Goal: Communication & Community: Answer question/provide support

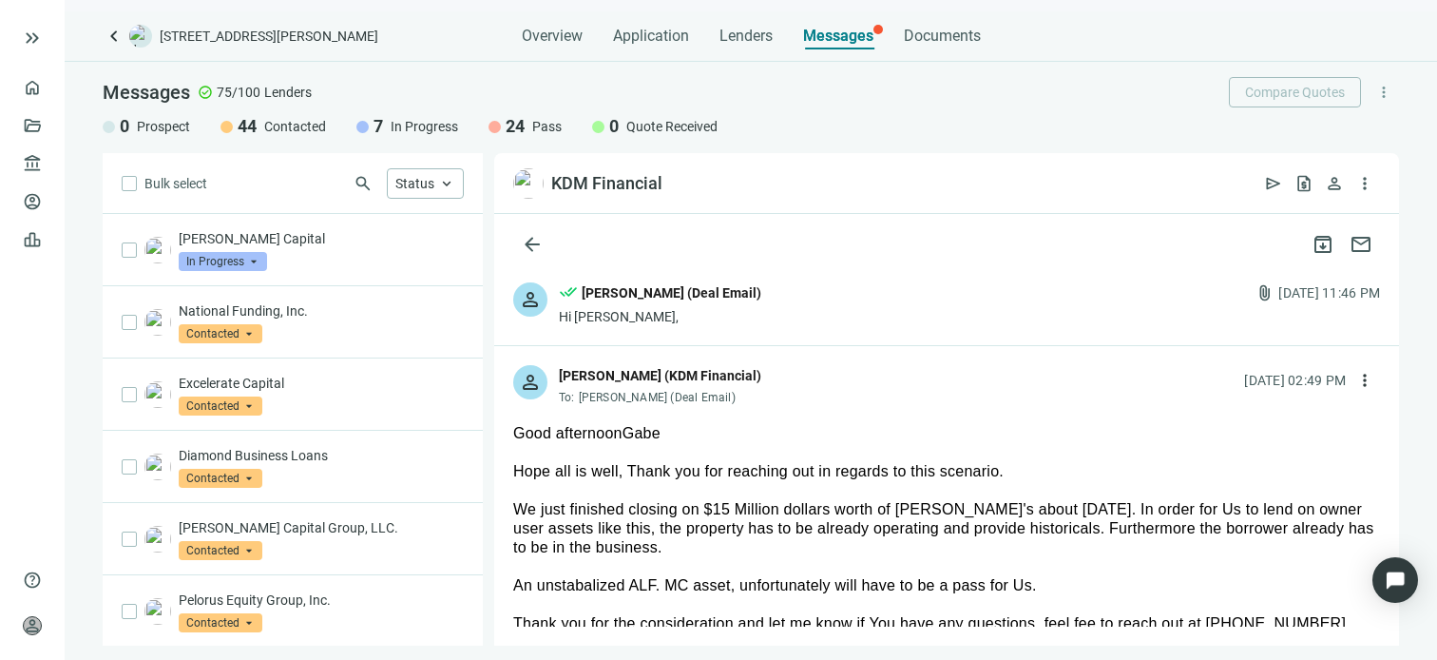
scroll to position [95, 0]
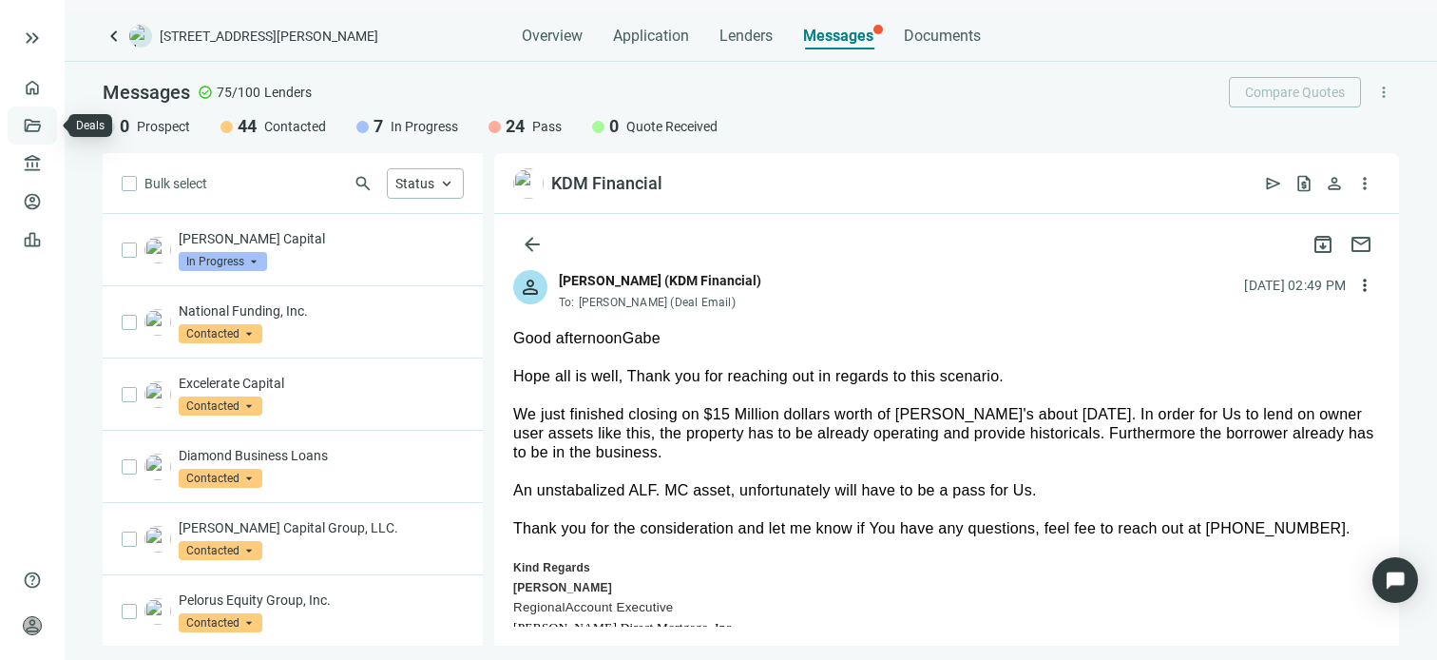
click at [48, 125] on link "Deals" at bounding box center [65, 125] width 34 height 15
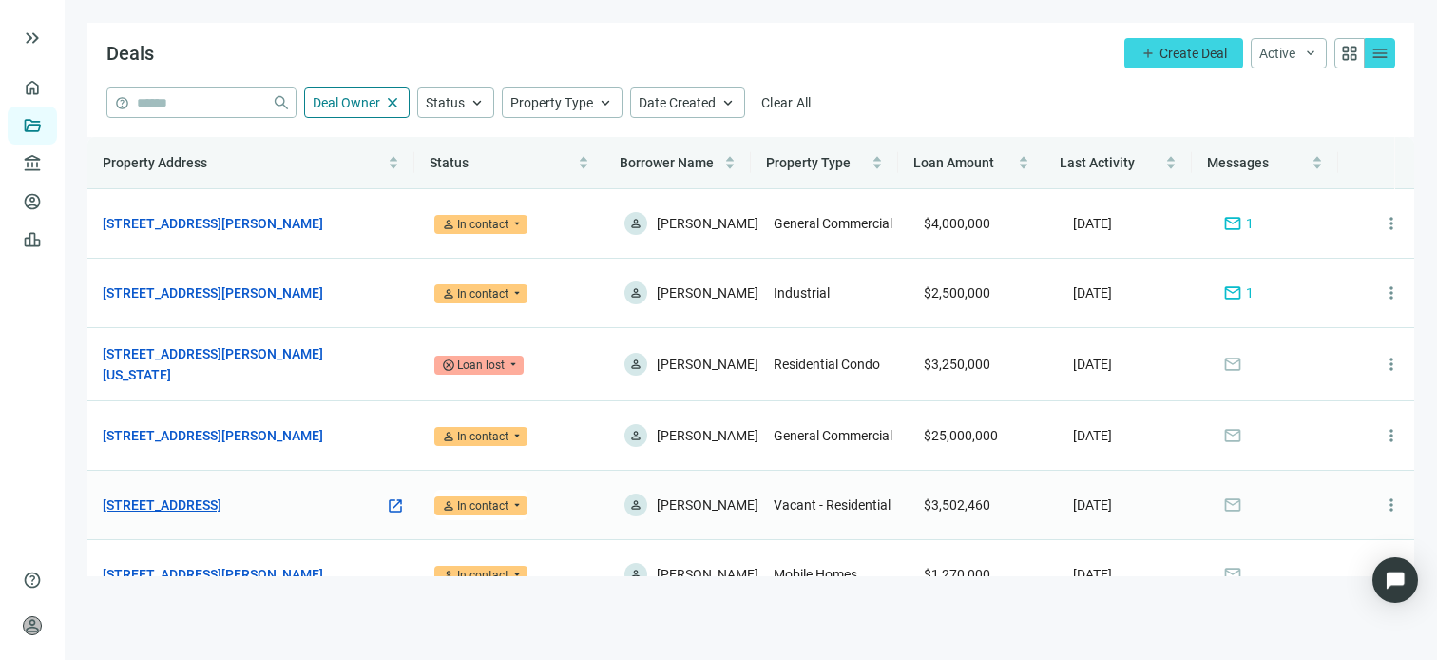
click at [207, 515] on link "[STREET_ADDRESS]" at bounding box center [162, 504] width 119 height 21
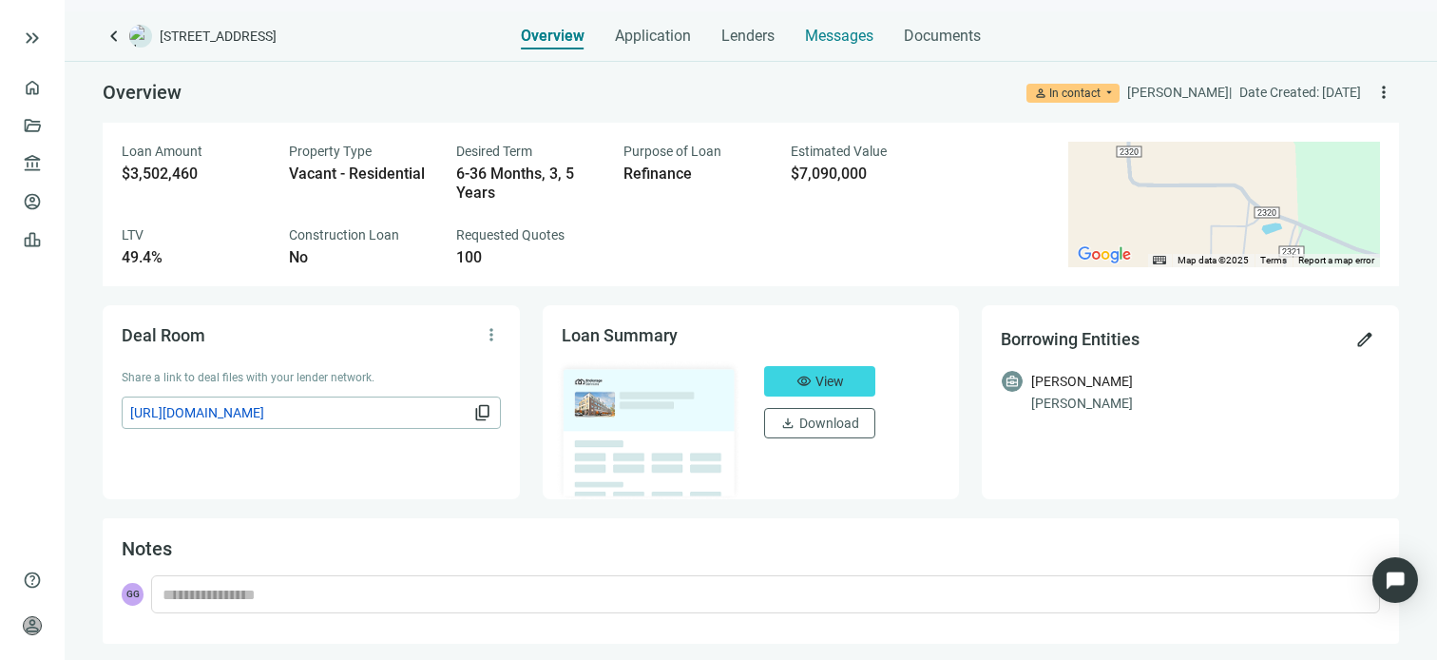
click at [832, 34] on span "Messages" at bounding box center [839, 36] width 68 height 18
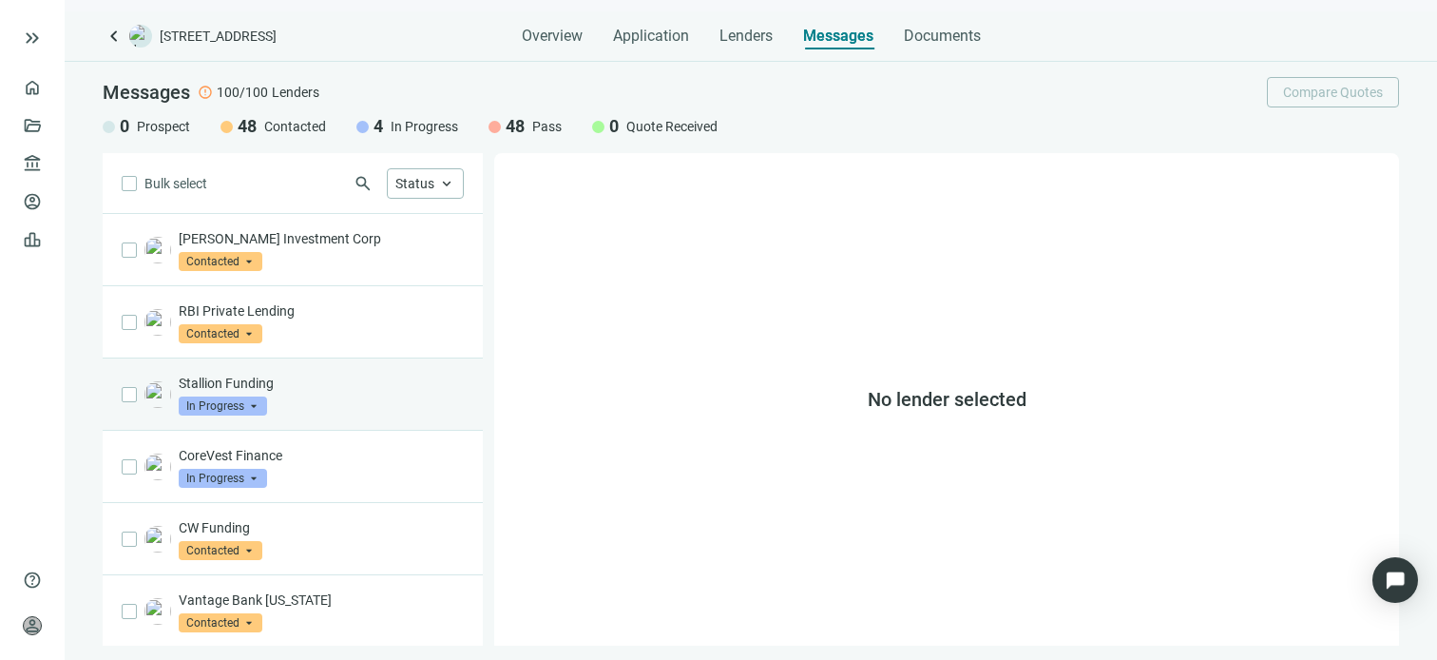
click at [341, 396] on div "Stallion Funding In Progress arrow_drop_down" at bounding box center [321, 394] width 285 height 42
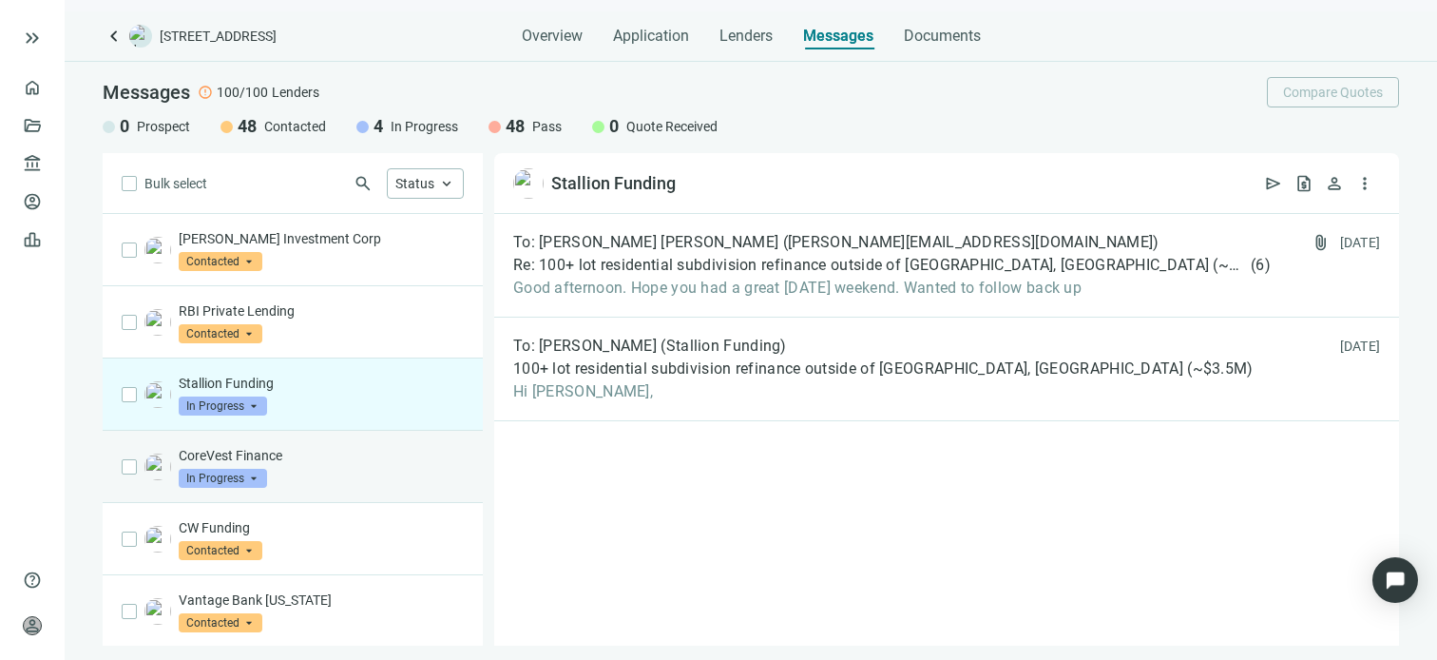
click at [313, 461] on p "CoreVest Finance" at bounding box center [321, 455] width 285 height 19
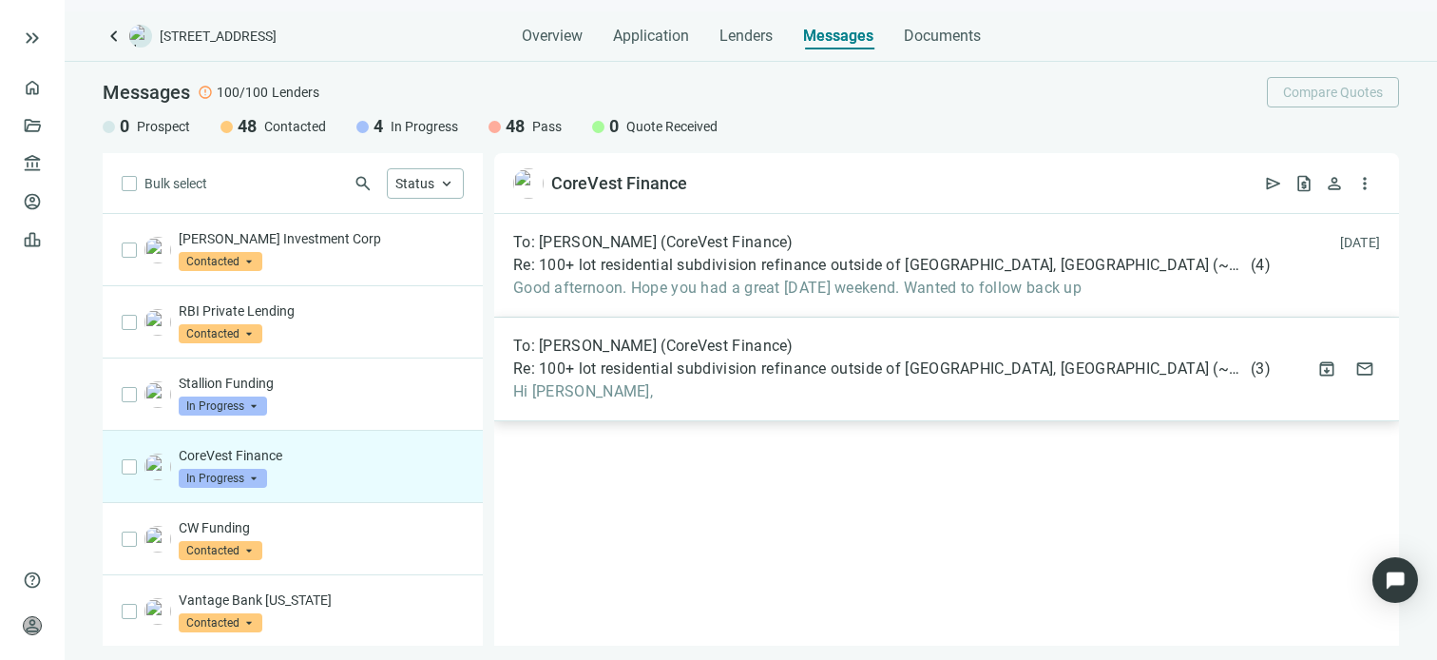
click at [688, 377] on div "To: [PERSON_NAME] (CoreVest Finance) Re: 100+ lot residential subdivision refin…" at bounding box center [891, 368] width 757 height 65
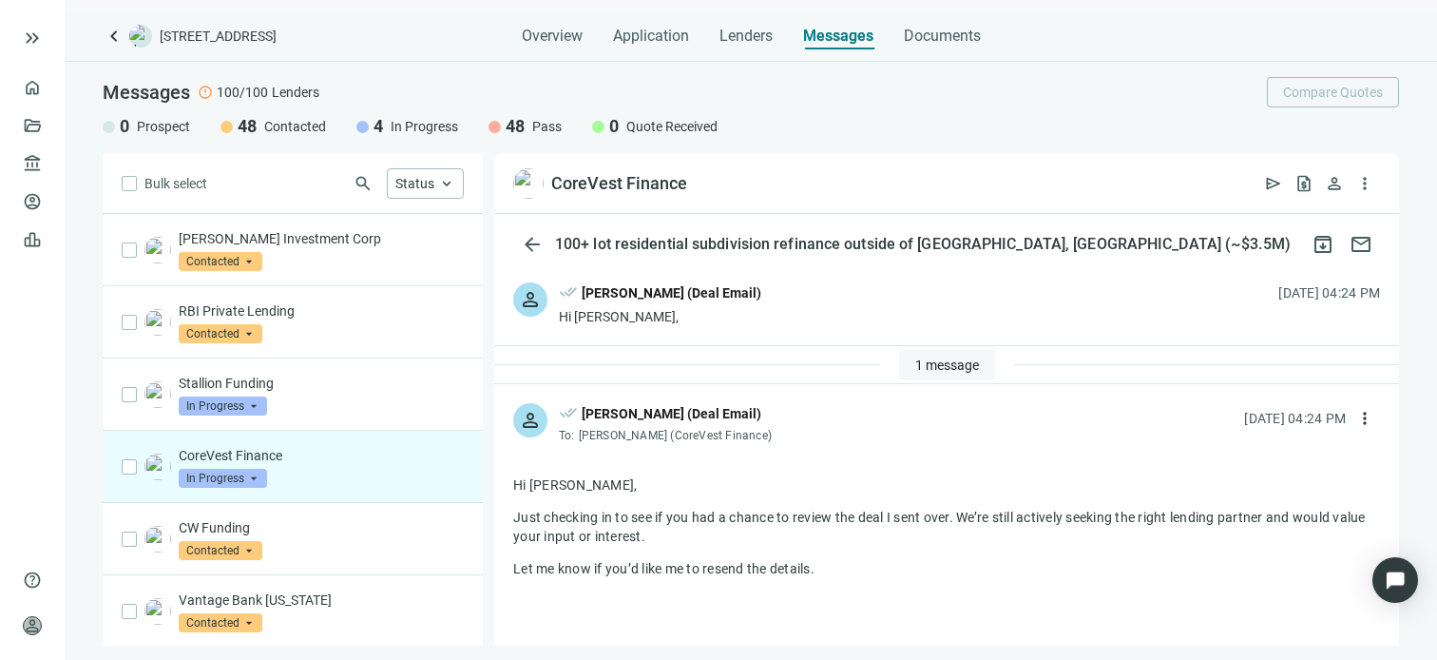
click at [924, 359] on span "1 message" at bounding box center [947, 364] width 64 height 15
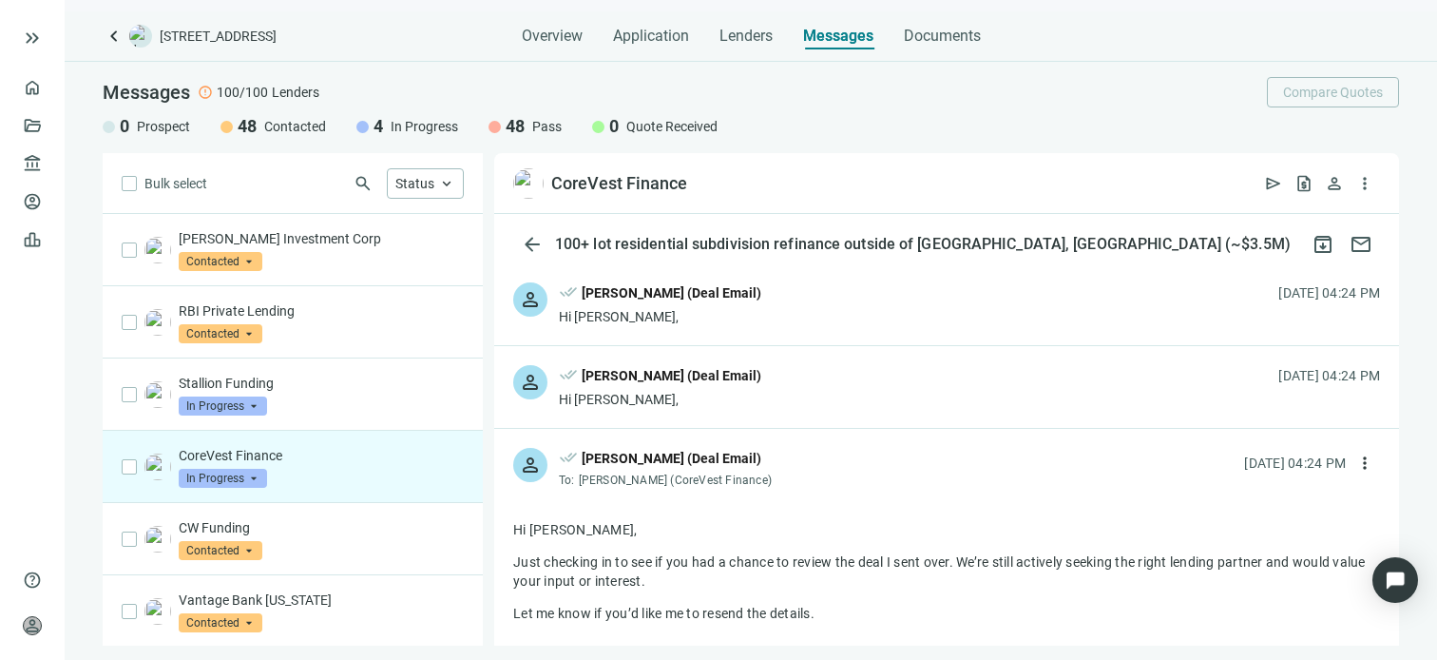
click at [792, 391] on div "person done_all [PERSON_NAME] (Deal Email) Hi [PERSON_NAME], [DATE] 04:24 PM" at bounding box center [946, 387] width 905 height 82
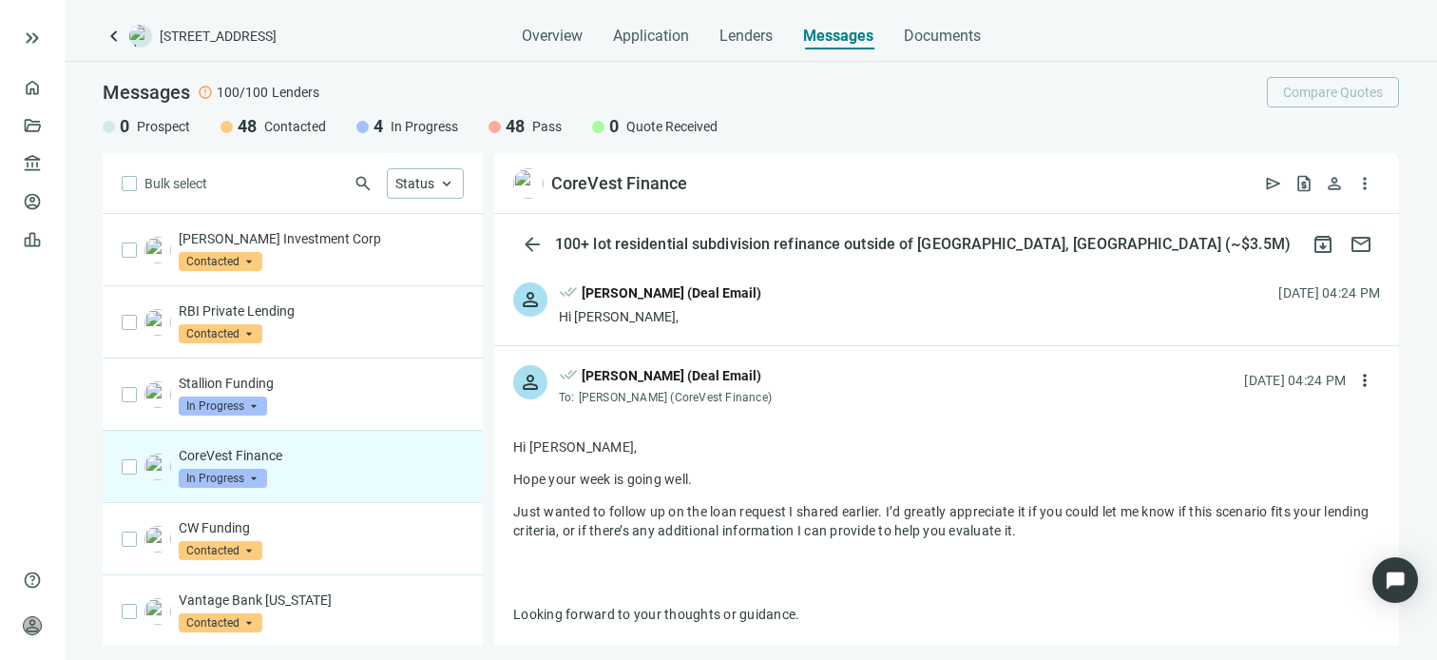
click at [813, 309] on div "person done_all [PERSON_NAME] (Deal Email) Hi [PERSON_NAME], [DATE] 04:24 PM" at bounding box center [946, 304] width 905 height 82
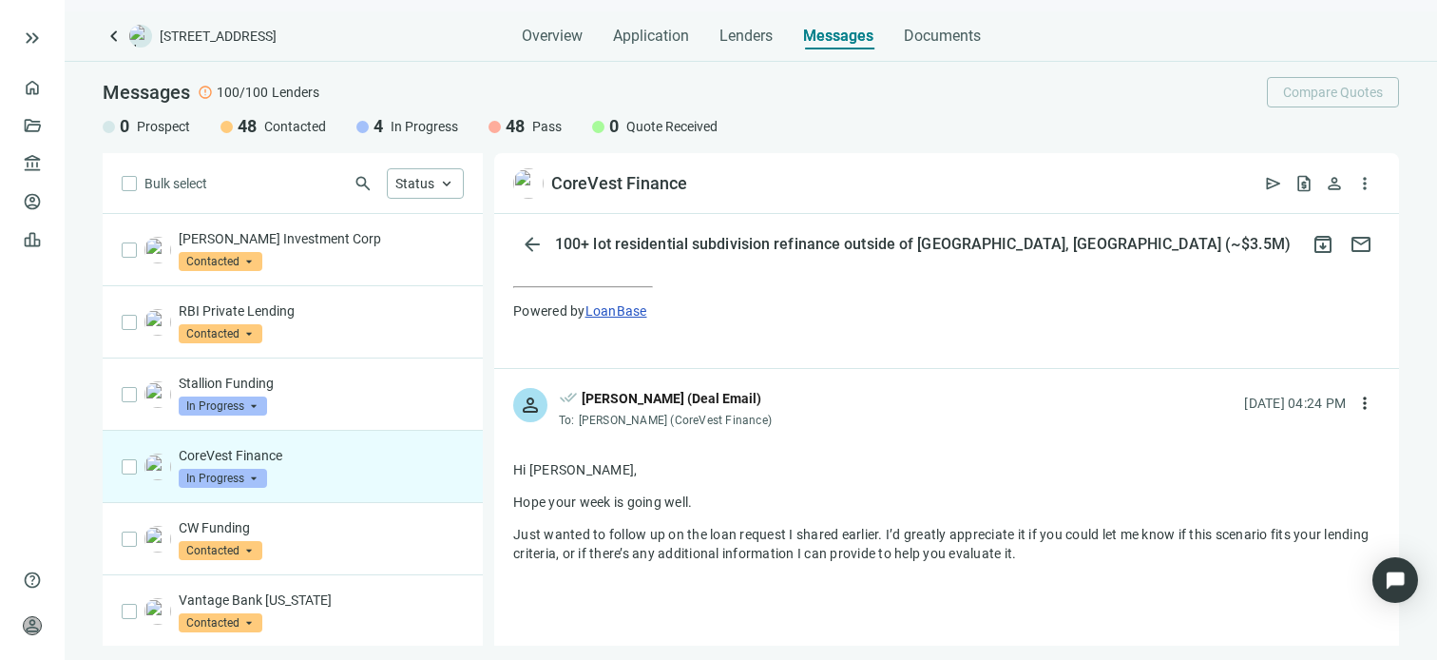
scroll to position [1055, 0]
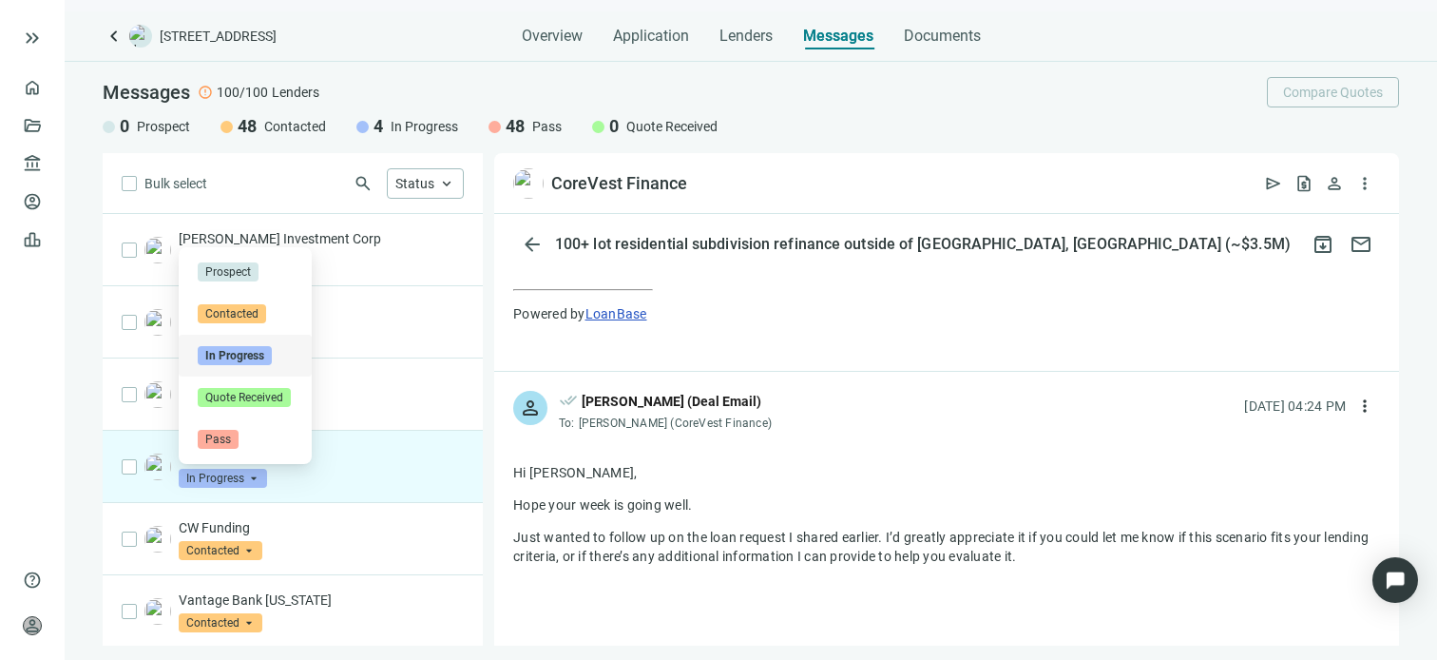
click at [251, 476] on span "In Progress" at bounding box center [223, 477] width 88 height 19
click at [221, 307] on span "Contacted" at bounding box center [232, 313] width 68 height 19
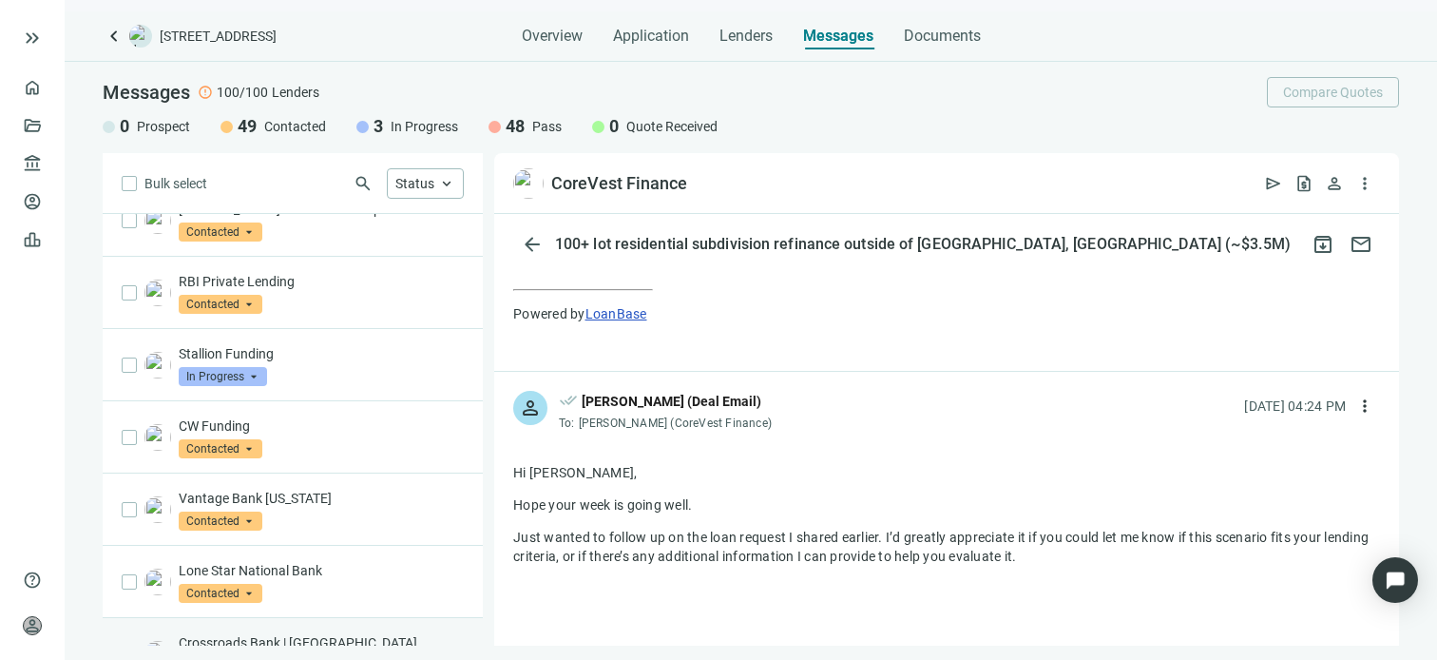
scroll to position [0, 0]
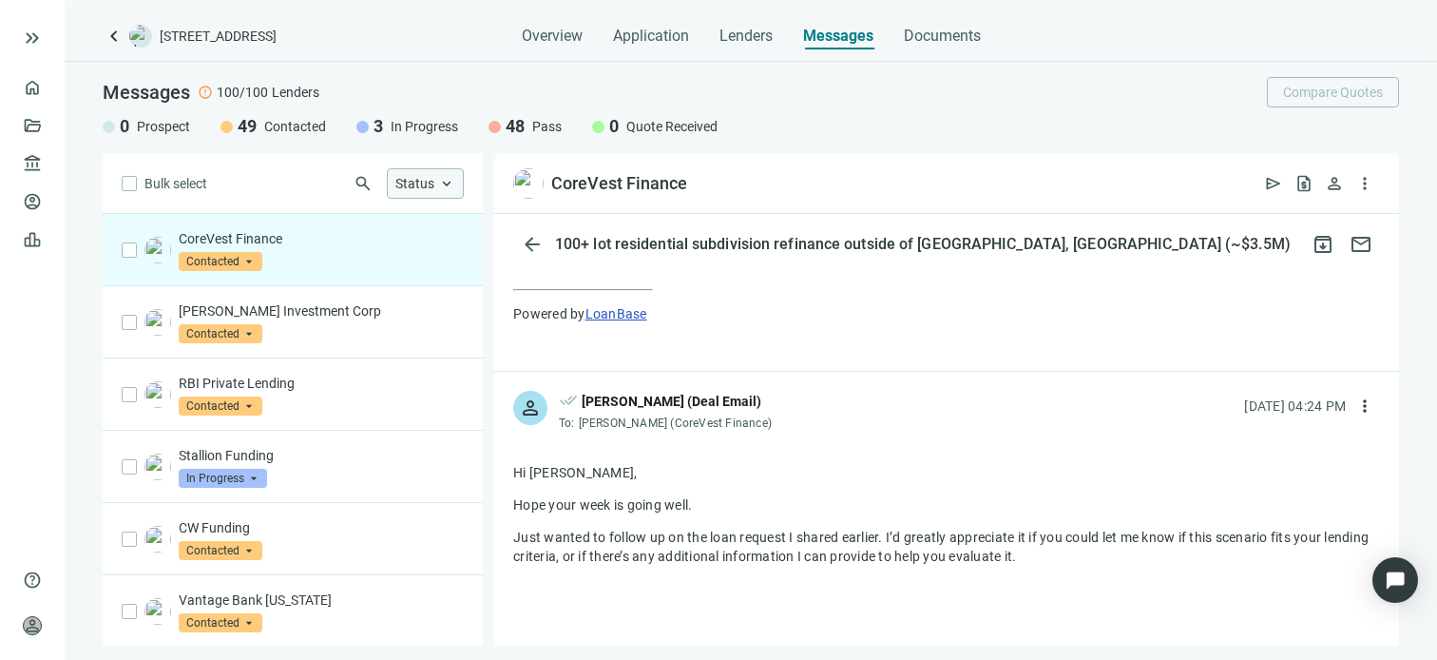
click at [449, 191] on span "keyboard_arrow_up" at bounding box center [446, 183] width 17 height 17
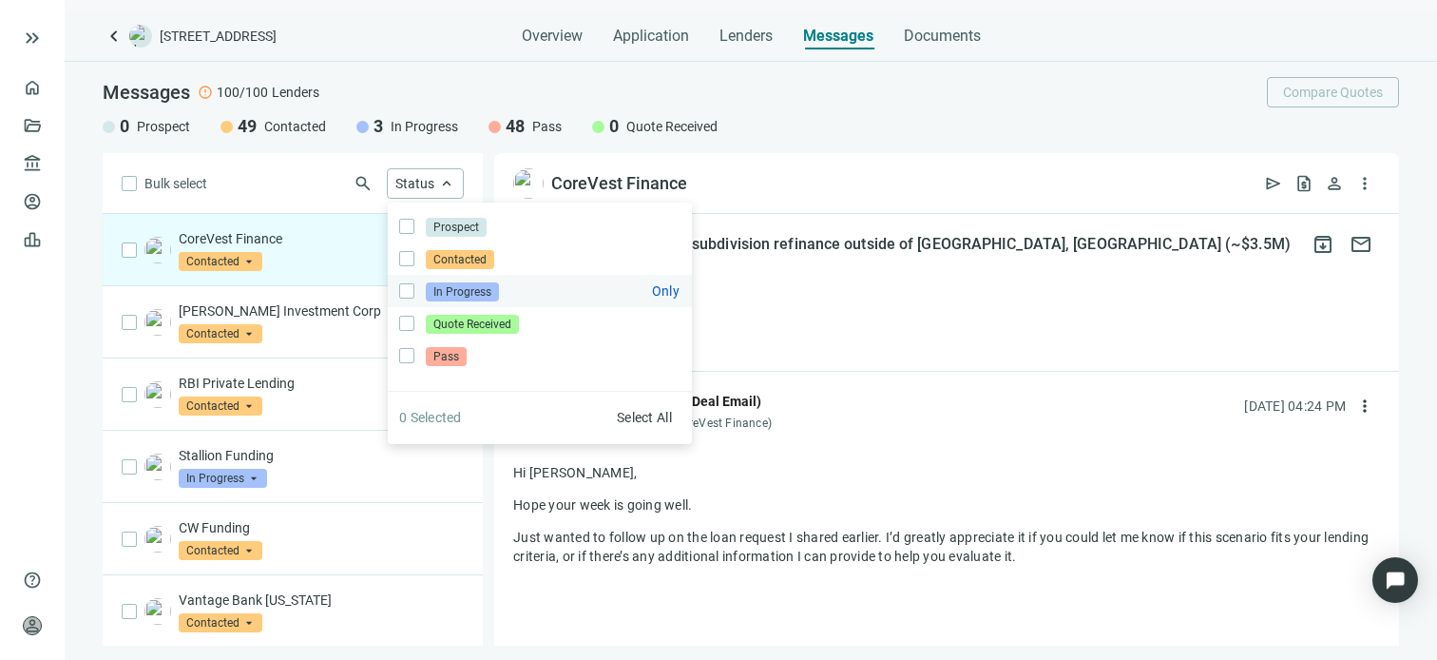
click at [448, 294] on span "In Progress" at bounding box center [462, 291] width 73 height 19
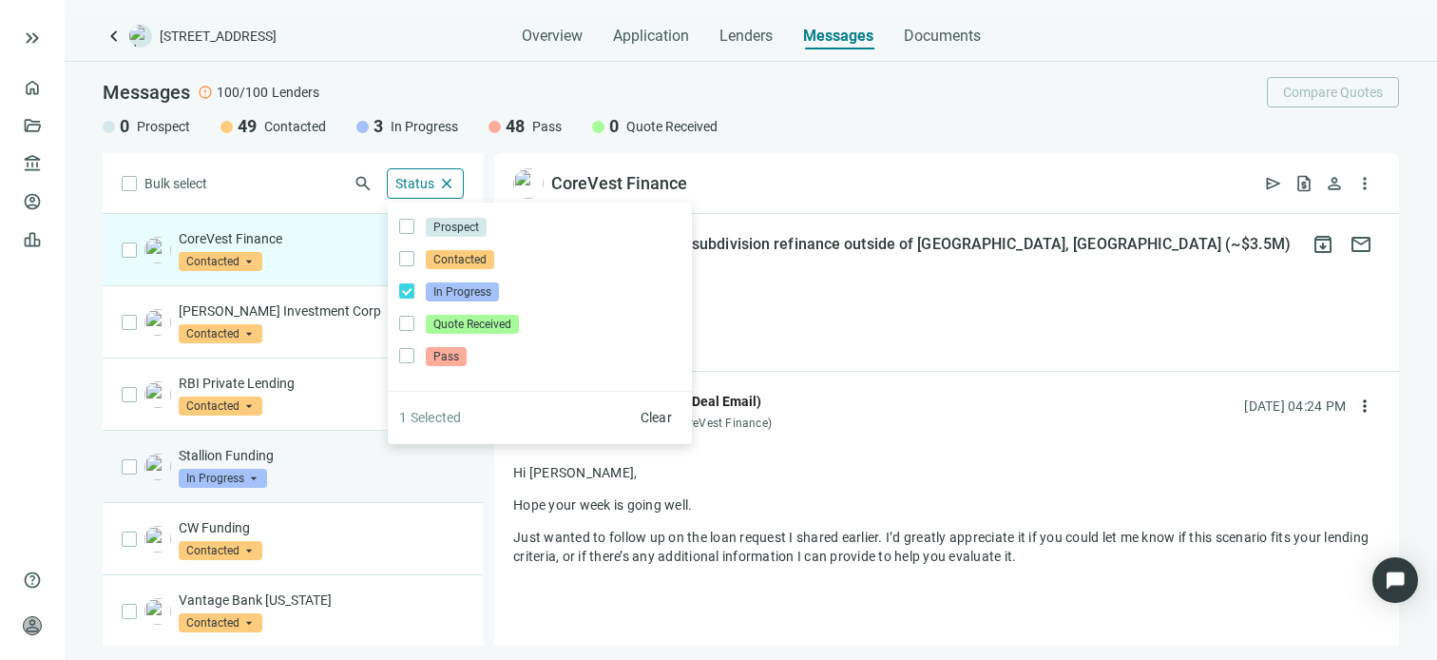
click at [414, 495] on div "Bulk select search Status close Prospect Only Contacted Only In Progress Only Q…" at bounding box center [293, 399] width 380 height 492
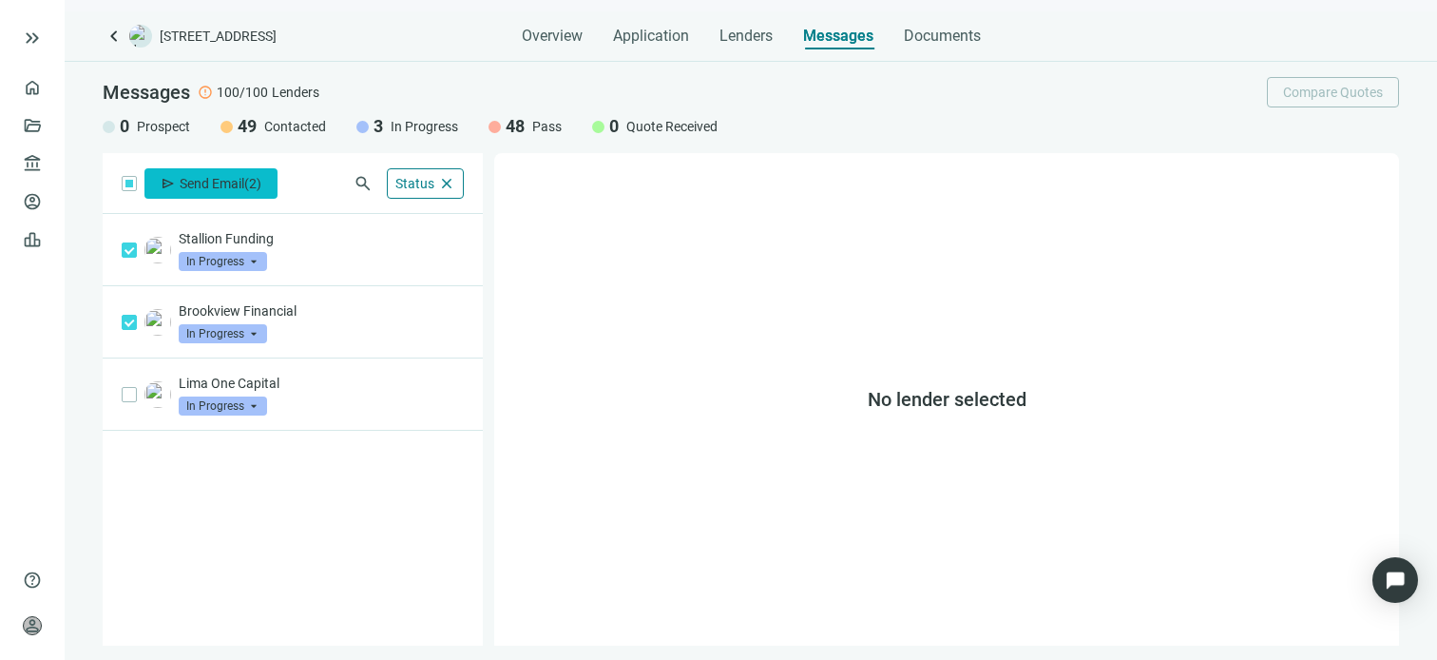
click at [190, 183] on span "Send Email" at bounding box center [212, 183] width 65 height 15
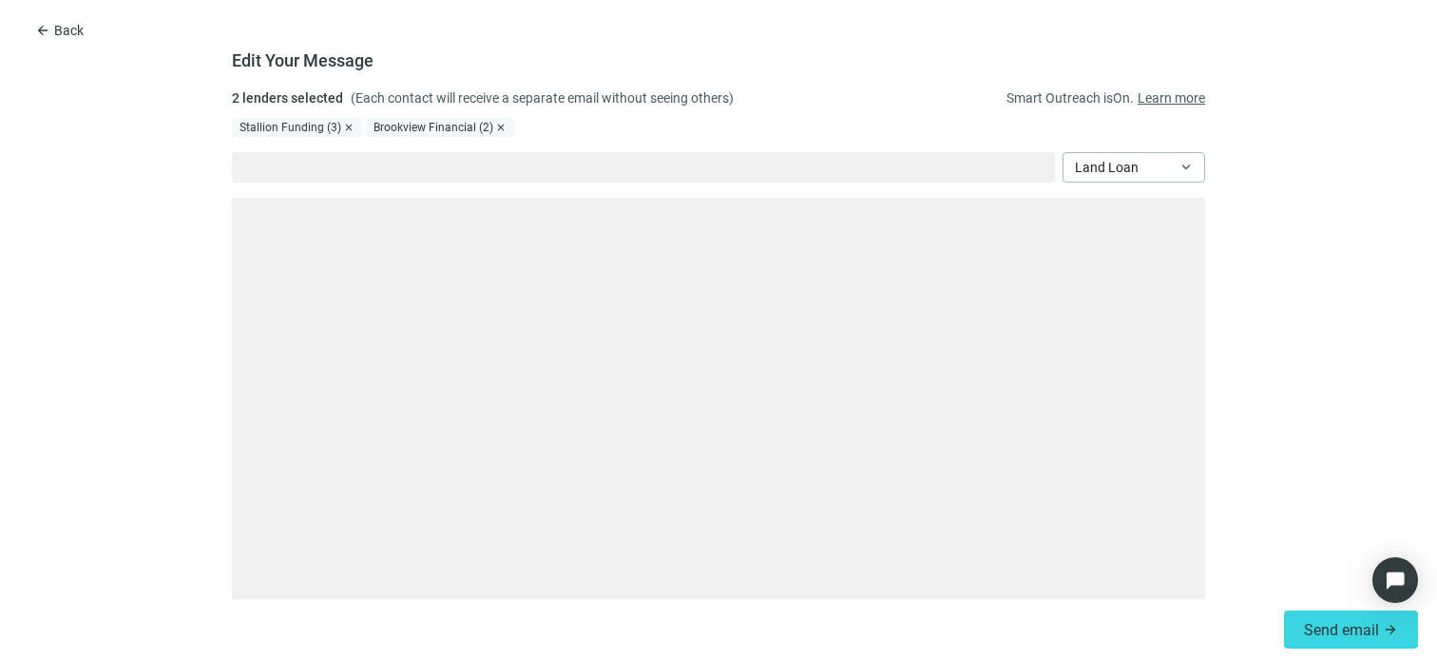
type textarea "**********"
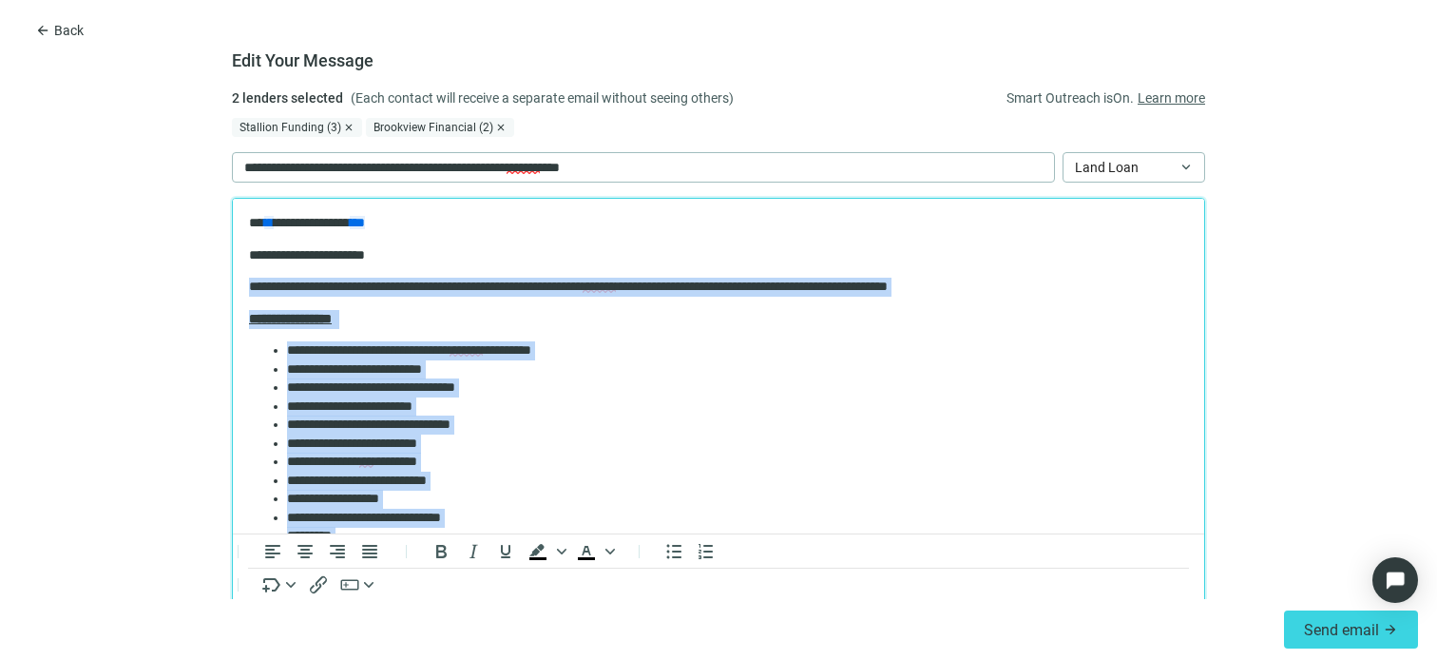
drag, startPoint x: 578, startPoint y: 368, endPoint x: 186, endPoint y: 276, distance: 402.2
click at [233, 276] on html "**********" at bounding box center [718, 527] width 971 height 657
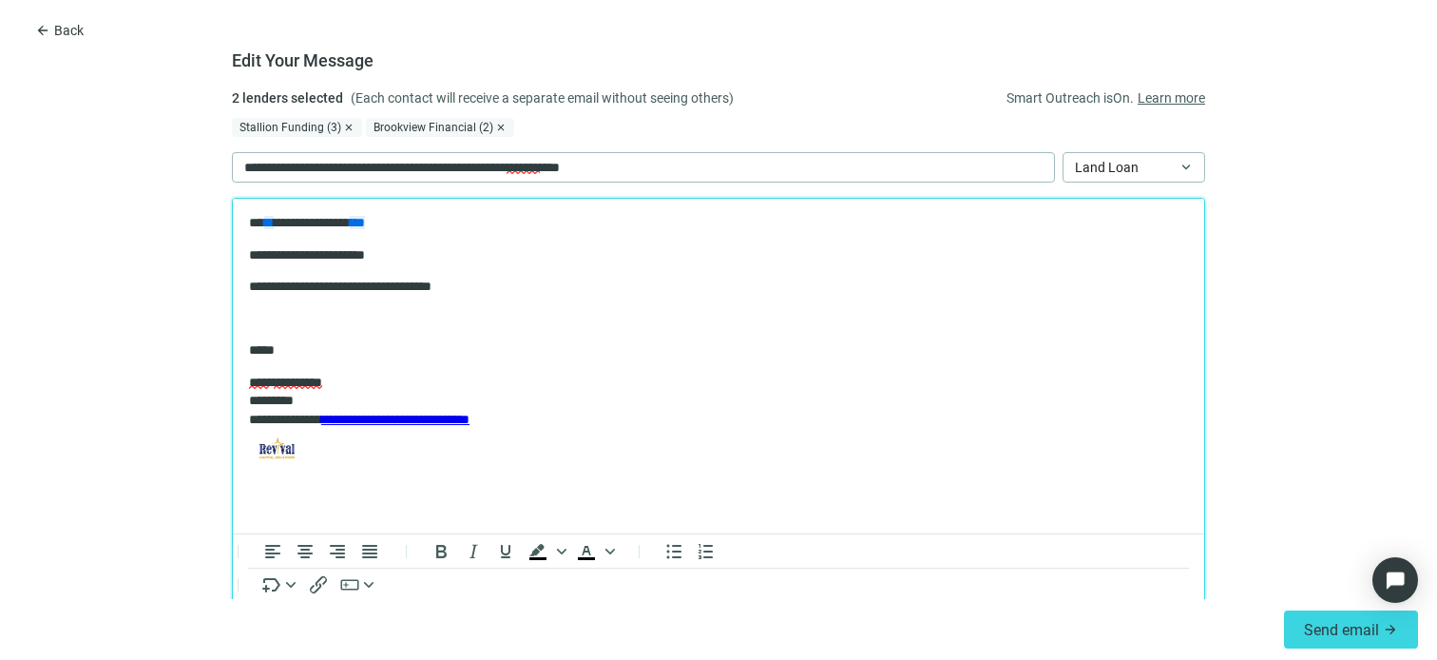
click at [248, 251] on body "**********" at bounding box center [718, 359] width 941 height 290
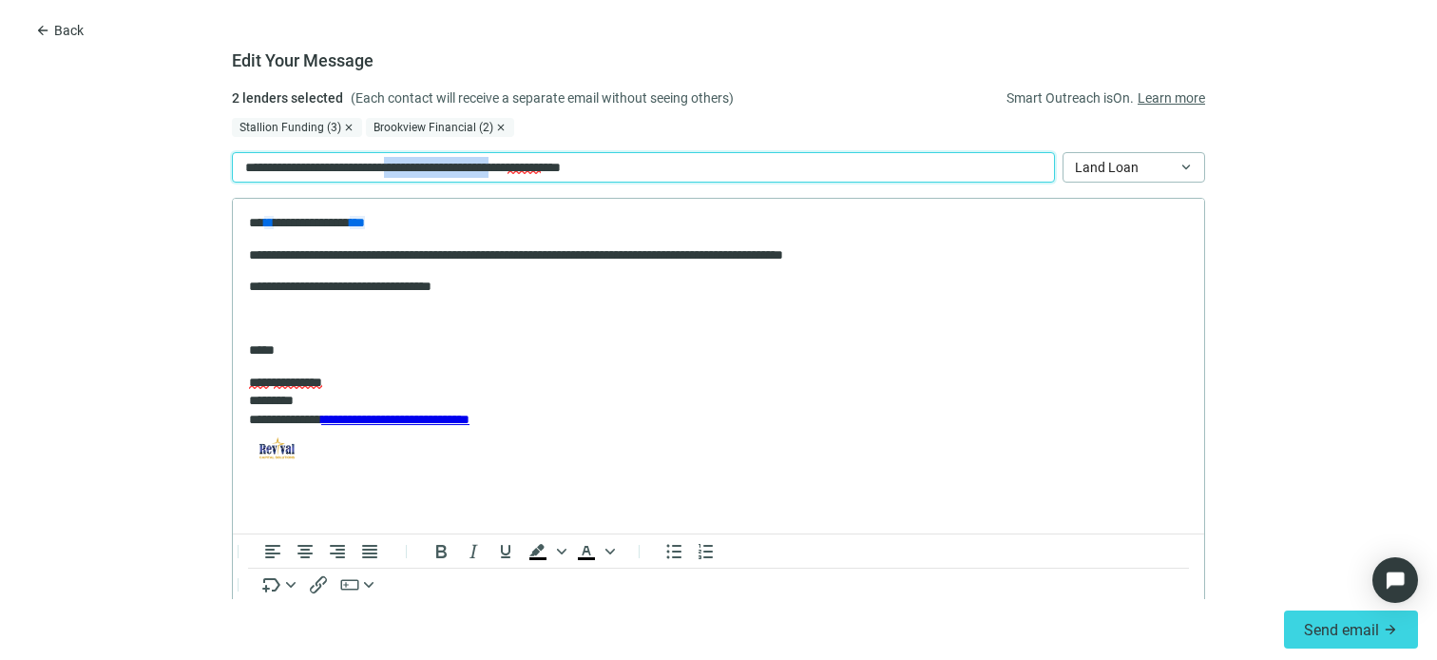
drag, startPoint x: 537, startPoint y: 164, endPoint x: 433, endPoint y: 167, distance: 103.6
click at [414, 164] on p "**********" at bounding box center [439, 167] width 391 height 21
click at [437, 169] on p "**********" at bounding box center [439, 167] width 391 height 21
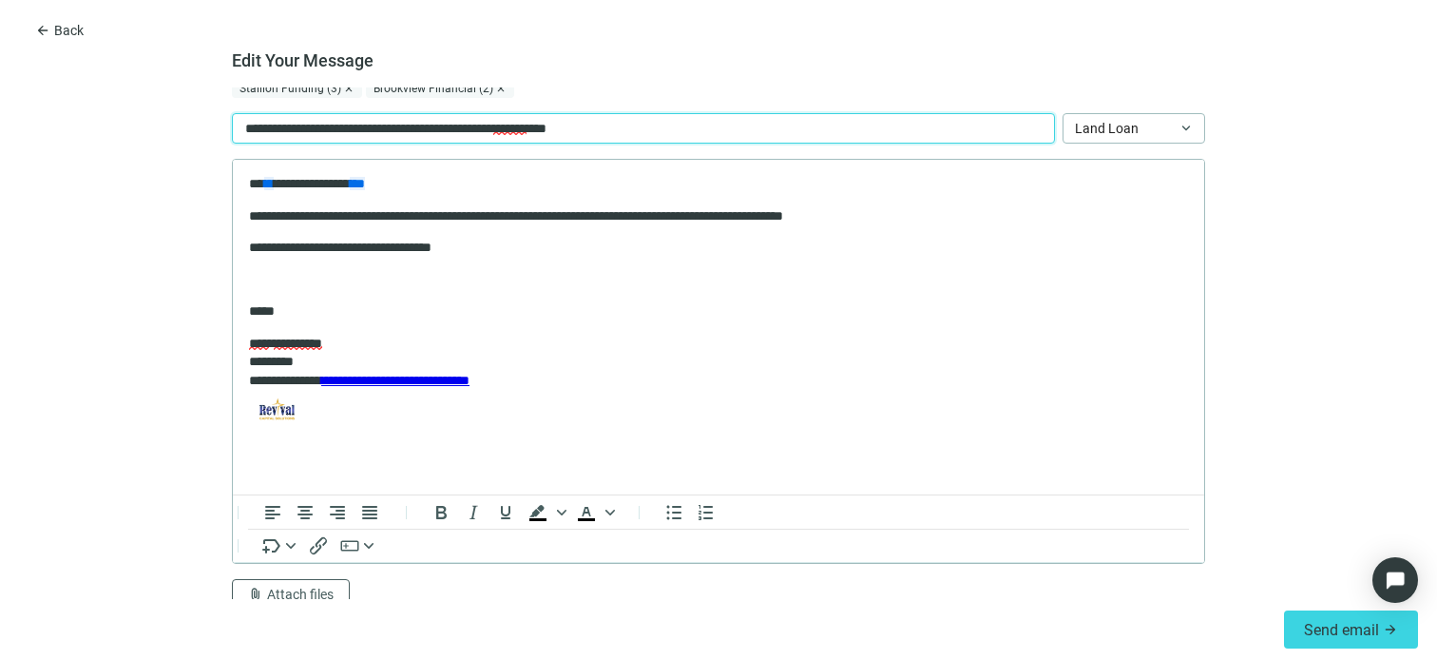
scroll to position [58, 0]
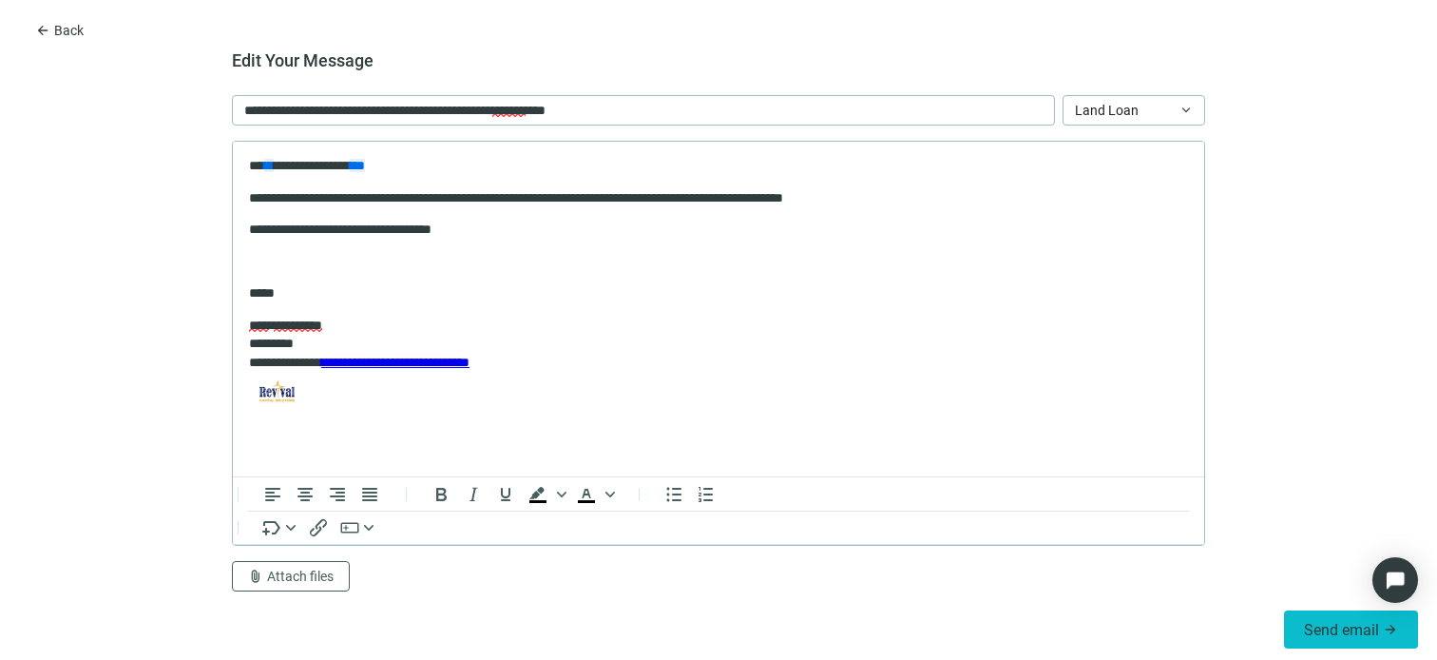
click at [1334, 628] on span "Send email" at bounding box center [1341, 630] width 75 height 18
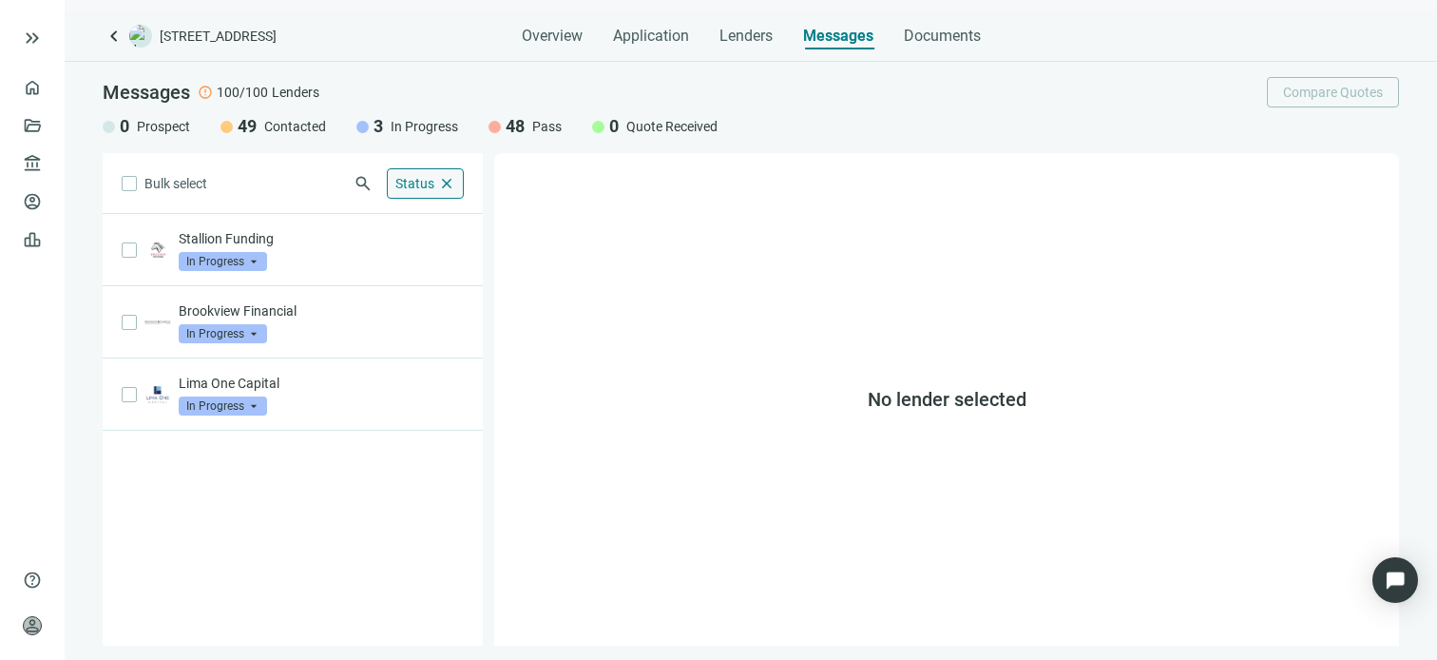
click at [445, 179] on span "close" at bounding box center [446, 183] width 17 height 17
